Goal: Task Accomplishment & Management: Complete application form

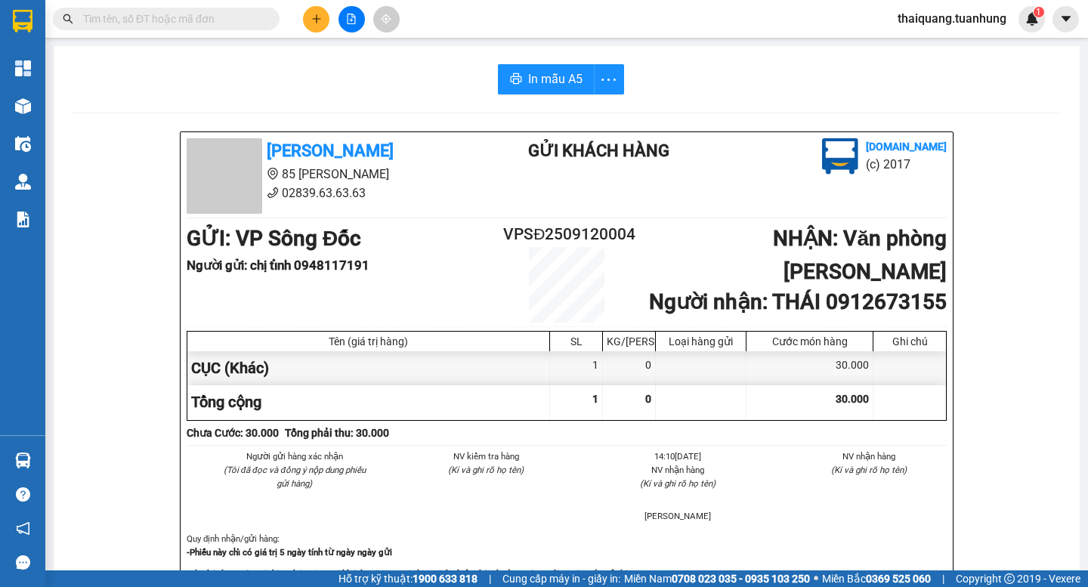
scroll to position [178, 0]
click at [320, 29] on button at bounding box center [316, 19] width 26 height 26
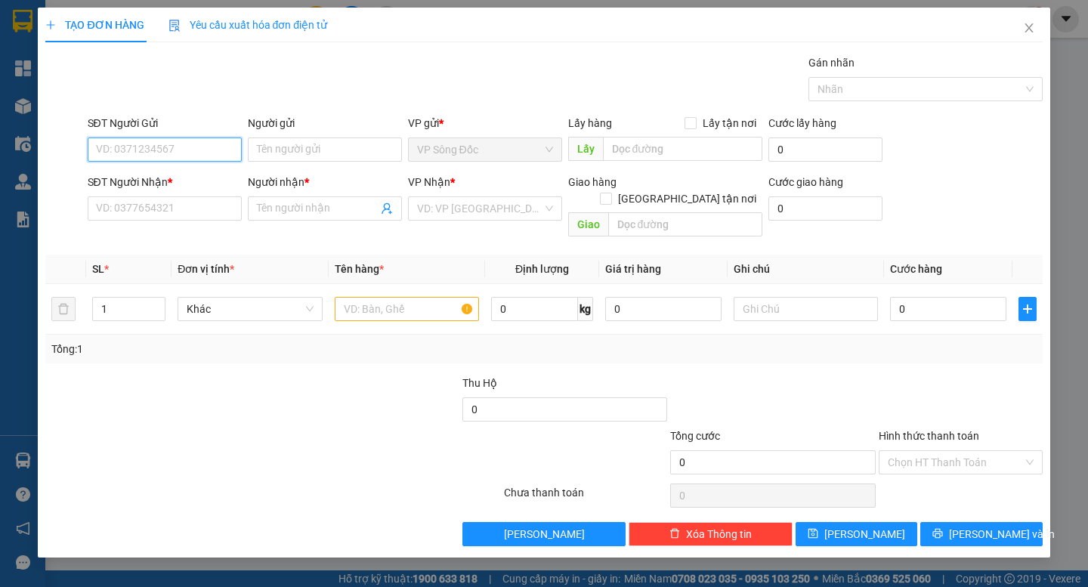
click at [178, 155] on input "SĐT Người Gửi" at bounding box center [165, 150] width 154 height 24
type input "0937777724"
drag, startPoint x: 353, startPoint y: 150, endPoint x: 351, endPoint y: 135, distance: 15.2
click at [351, 146] on input "Người gửi" at bounding box center [325, 150] width 154 height 24
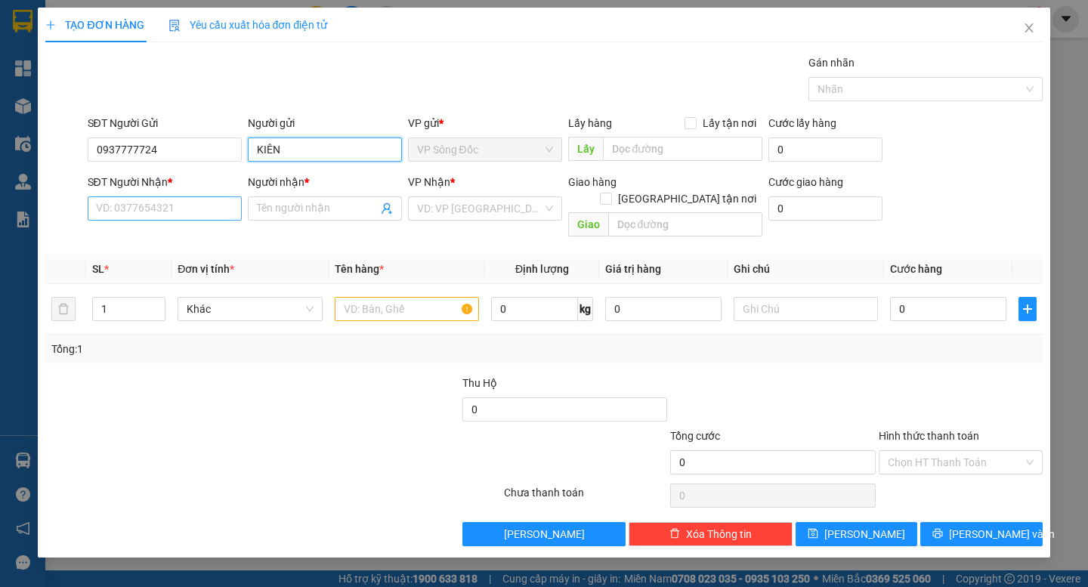
type input "KIÊN"
click at [156, 209] on input "SĐT Người Nhận *" at bounding box center [165, 208] width 154 height 24
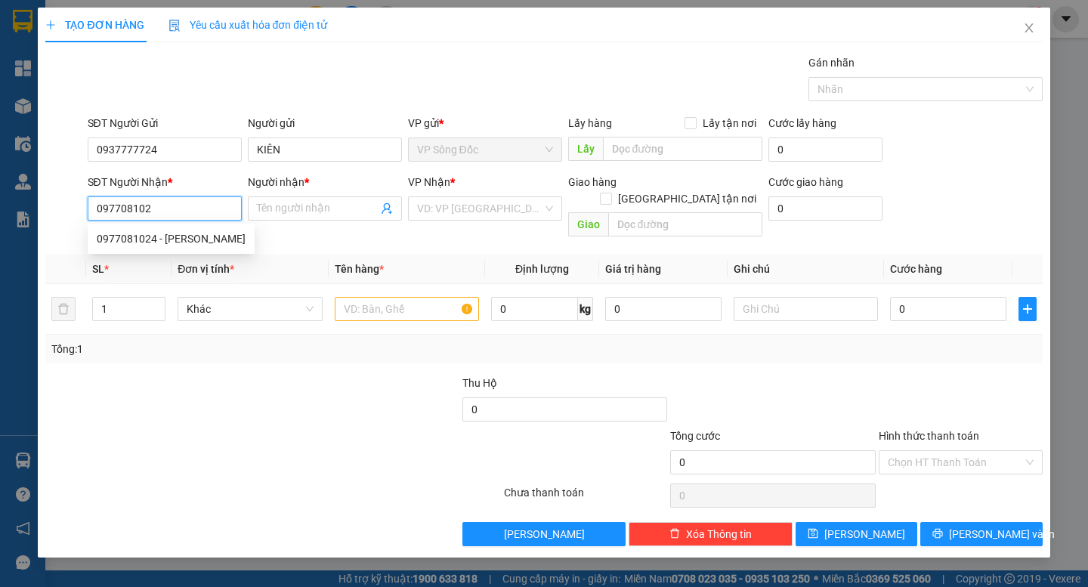
type input "0977081024"
click at [166, 249] on div "0977081024 - [PERSON_NAME]" at bounding box center [171, 239] width 167 height 24
type input "TẤN TÀI"
type input "0977081024"
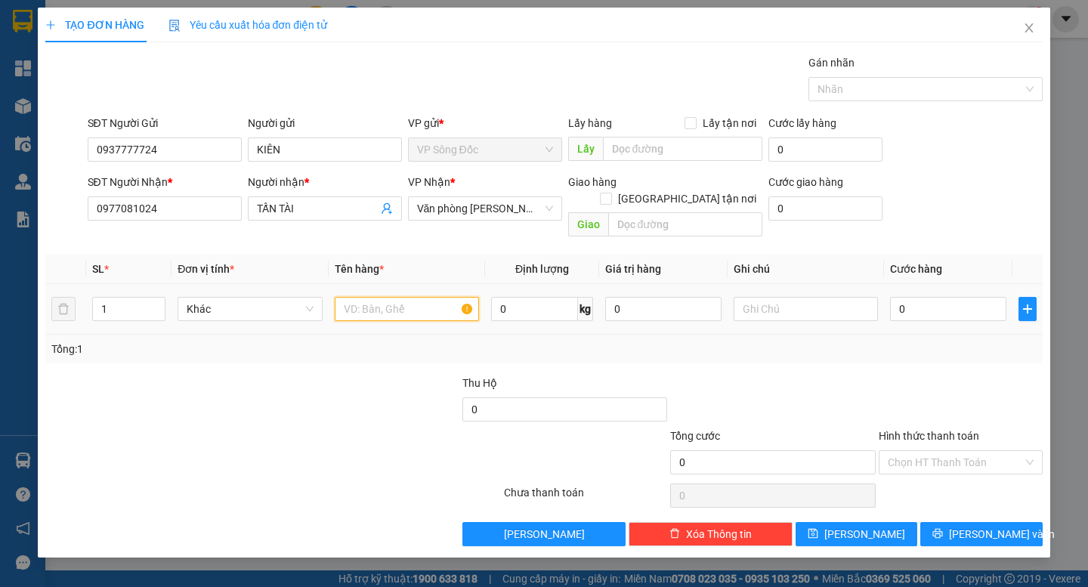
click at [422, 301] on input "text" at bounding box center [407, 309] width 144 height 24
type input "THÙNG"
click at [952, 297] on input "0" at bounding box center [948, 309] width 116 height 24
type input "3"
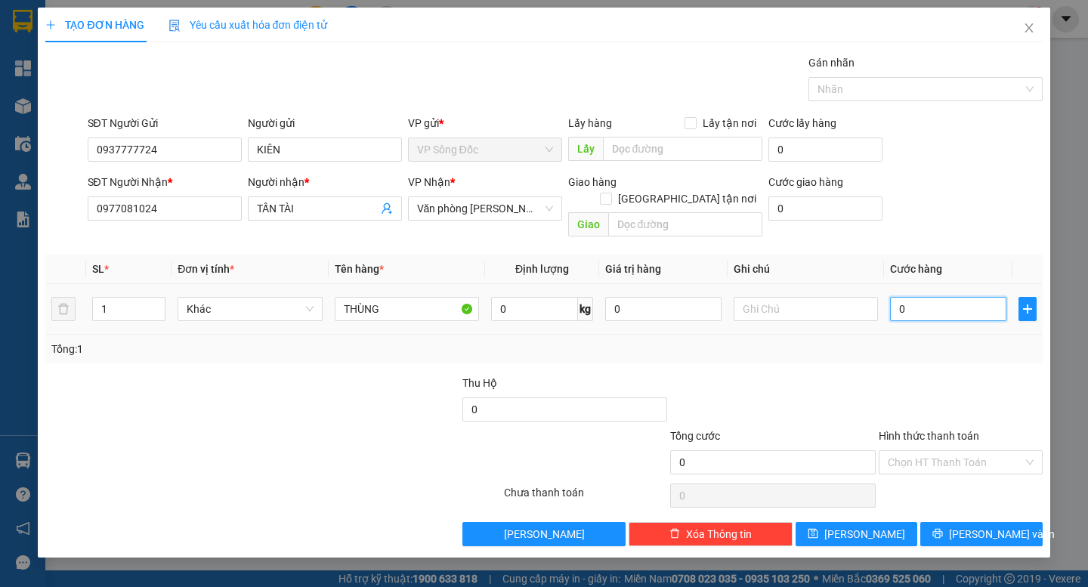
type input "3"
type input "30"
type input "30.000"
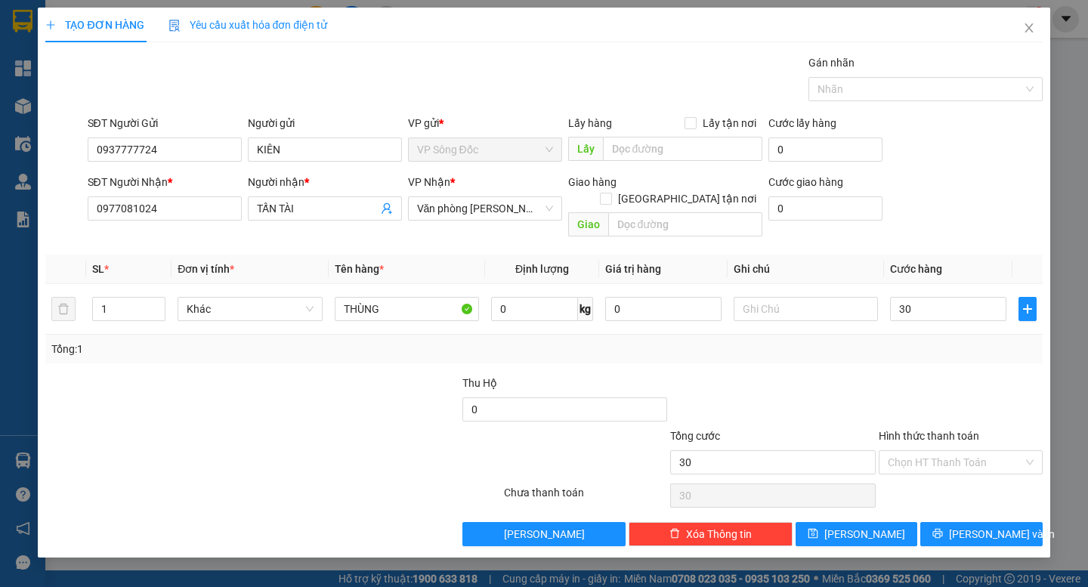
type input "30.000"
click at [893, 341] on div "Tổng: 1" at bounding box center [543, 349] width 985 height 17
drag, startPoint x: 969, startPoint y: 534, endPoint x: 979, endPoint y: 515, distance: 22.0
click at [970, 534] on div "TẠO ĐƠN HÀNG Yêu cầu xuất hóa đơn điện tử Transit Pickup Surcharge Ids Transit …" at bounding box center [544, 283] width 1012 height 550
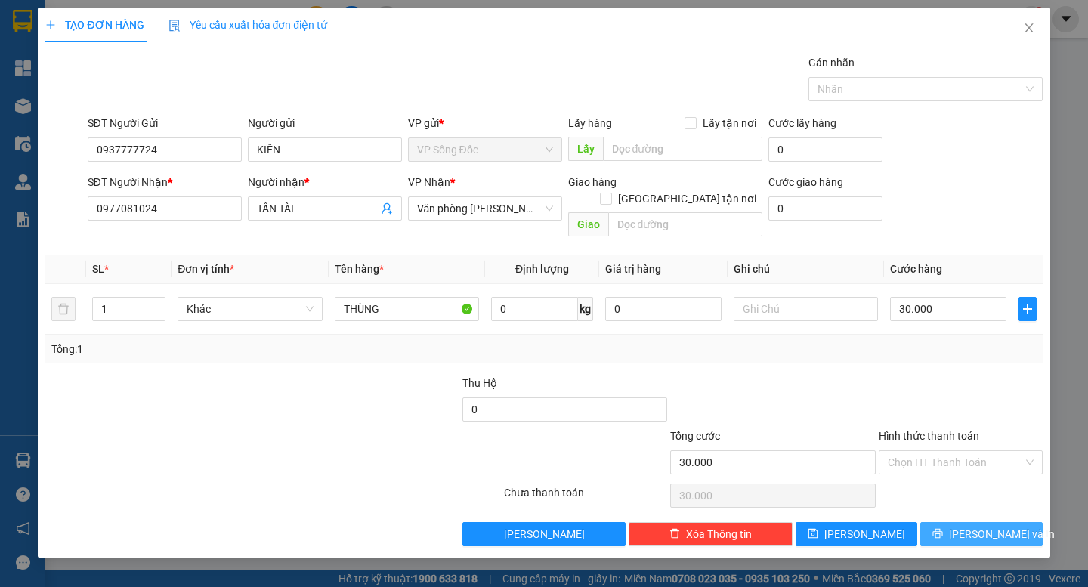
click at [980, 526] on span "[PERSON_NAME] và In" at bounding box center [1002, 534] width 106 height 17
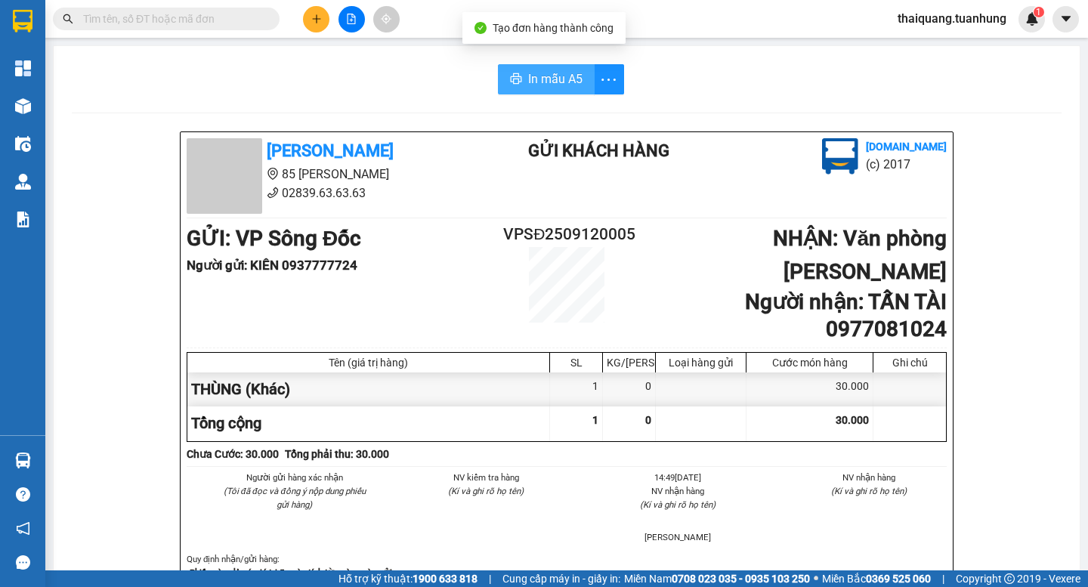
click at [568, 69] on button "In mẫu A5" at bounding box center [546, 79] width 97 height 30
